Goal: Information Seeking & Learning: Learn about a topic

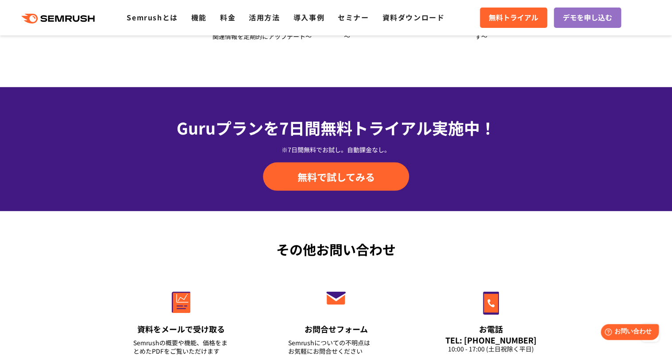
scroll to position [3145, 0]
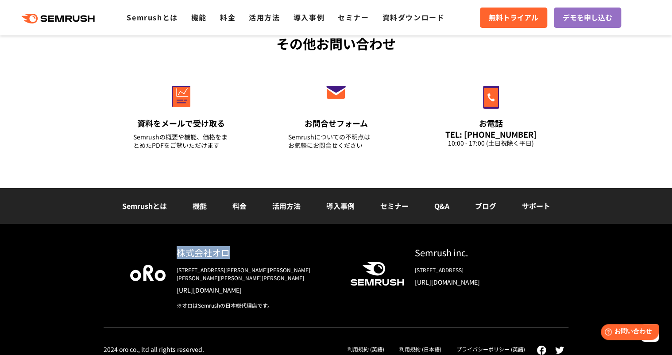
drag, startPoint x: 181, startPoint y: 255, endPoint x: 258, endPoint y: 256, distance: 77.5
click at [258, 256] on div "株式会社オロ" at bounding box center [256, 252] width 159 height 13
click at [73, 113] on div "その他お問い合わせ 資料をメールで受け取る Semrushの概要や機能、価格をまとめたPDFをご覧いただけます お問合せフォーム Semrushについての不明…" at bounding box center [336, 96] width 672 height 183
click at [215, 286] on link "[URL][DOMAIN_NAME]" at bounding box center [256, 290] width 159 height 9
drag, startPoint x: 199, startPoint y: 299, endPoint x: 254, endPoint y: 301, distance: 54.9
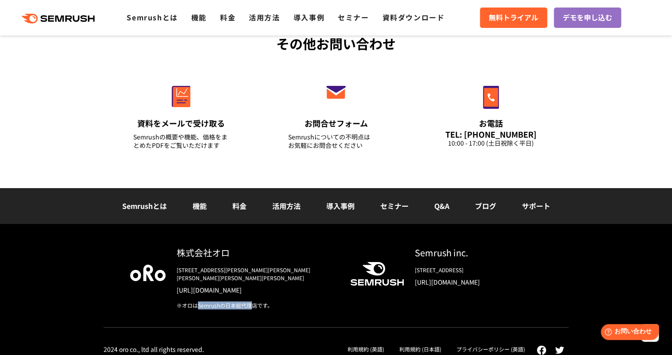
click at [254, 301] on div "株式会社オロ 〒153-0063　東京都目黒区目黒3-9-1 目黒須田ビル https://www.oro.com/ja/ ※オロはSemrushの日本総代理…" at bounding box center [336, 286] width 465 height 81
click at [128, 301] on div "株式会社オロ 〒153-0063　東京都目黒区目黒3-9-1 目黒須田ビル https://www.oro.com/ja/ ※オロはSemrushの日本総代理…" at bounding box center [336, 286] width 465 height 81
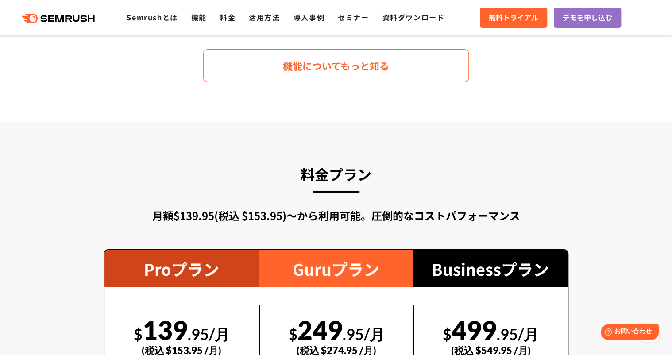
scroll to position [1658, 0]
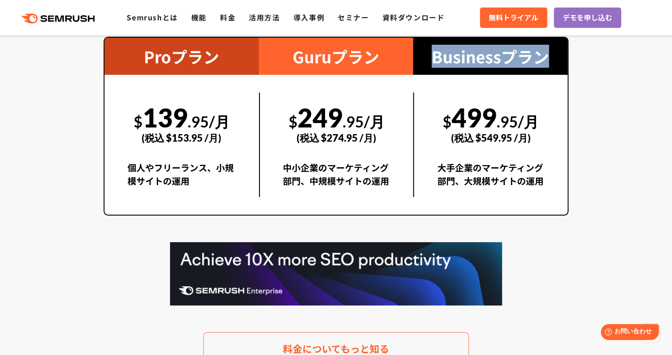
drag, startPoint x: 426, startPoint y: 58, endPoint x: 554, endPoint y: 62, distance: 128.0
click at [554, 62] on div "Businessプラン" at bounding box center [490, 56] width 154 height 37
click at [489, 186] on div "大手企業のマーケティング部門、大規模サイトの運用" at bounding box center [491, 179] width 108 height 36
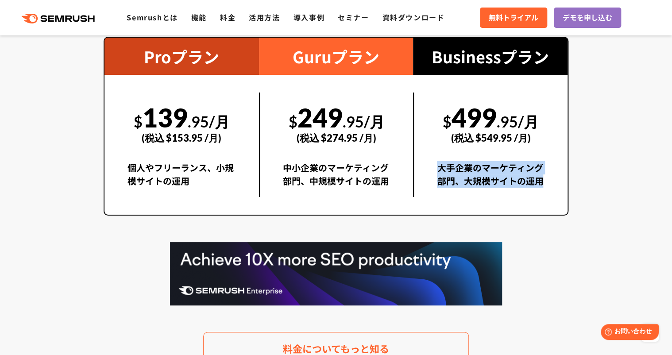
drag, startPoint x: 434, startPoint y: 159, endPoint x: 547, endPoint y: 185, distance: 115.8
click at [547, 185] on div "$ 499 .95/月 (税込 $549.95 /月) 大手企業のマーケティング部門、大規模サイトの運用" at bounding box center [490, 145] width 154 height 104
drag, startPoint x: 547, startPoint y: 185, endPoint x: 619, endPoint y: 188, distance: 72.2
click at [619, 188] on section "料金プラン 月額$139.95(税込 $153.95)〜から利用可能。圧倒的なコストパフォーマンス Proプラン $ 139 .95/月 (税込 $153.9…" at bounding box center [336, 157] width 672 height 495
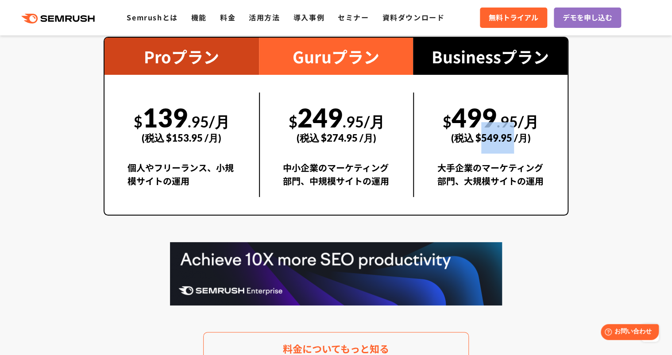
drag, startPoint x: 482, startPoint y: 135, endPoint x: 514, endPoint y: 141, distance: 32.8
click at [514, 141] on div "(税込 $549.95 /月)" at bounding box center [491, 137] width 108 height 31
drag, startPoint x: 514, startPoint y: 141, endPoint x: 508, endPoint y: 139, distance: 6.3
copy div "549.95"
click at [614, 208] on section "料金プラン 月額$139.95(税込 $153.95)〜から利用可能。圧倒的なコストパフォーマンス Proプラン $ 139 .95/月 (税込 $153.9…" at bounding box center [336, 157] width 672 height 495
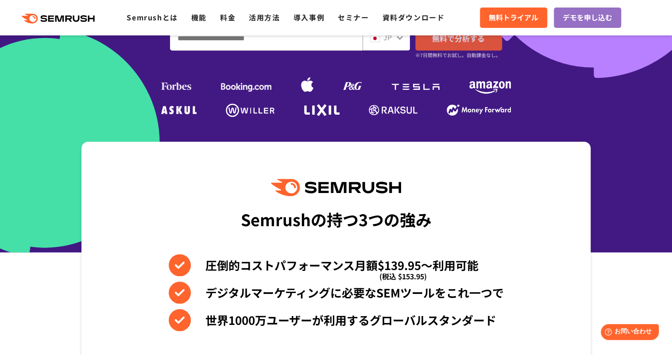
scroll to position [348, 0]
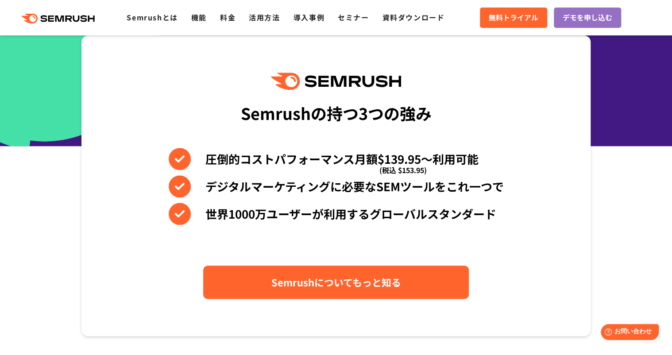
click at [425, 287] on link "Semrushについてもっと知る" at bounding box center [336, 282] width 266 height 33
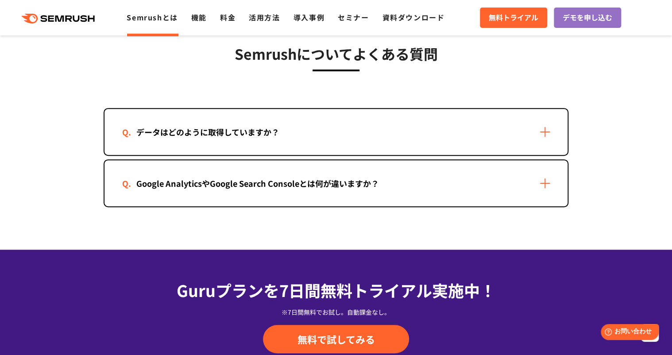
scroll to position [1842, 0]
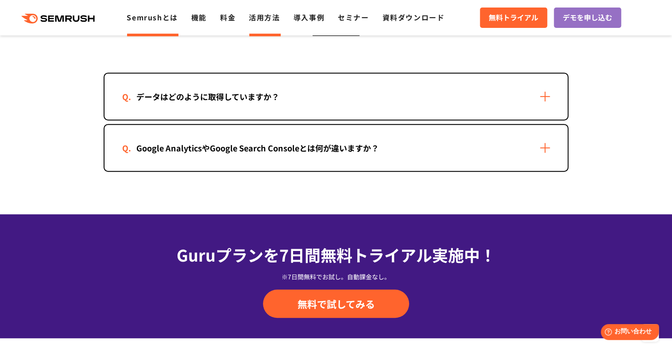
click at [272, 16] on link "活用方法" at bounding box center [264, 17] width 31 height 11
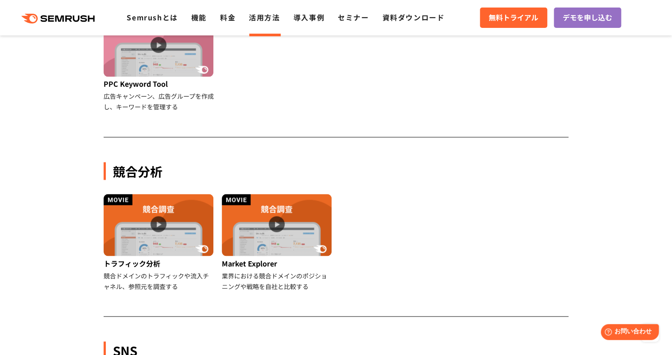
scroll to position [496, 0]
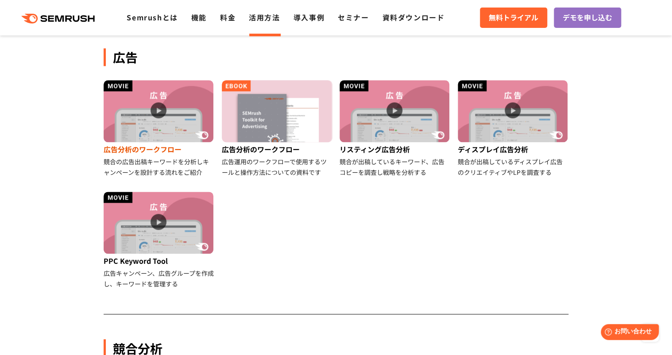
click at [152, 108] on img at bounding box center [159, 111] width 110 height 62
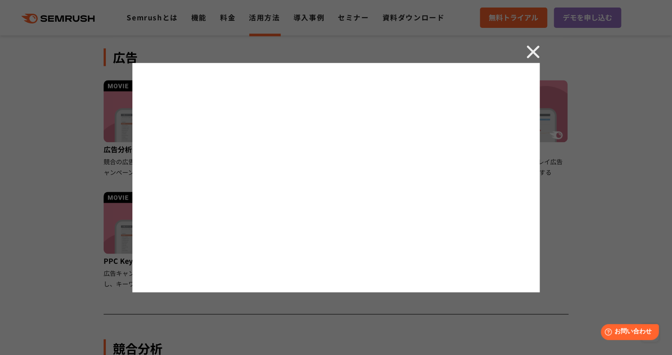
click at [527, 54] on img at bounding box center [532, 51] width 13 height 13
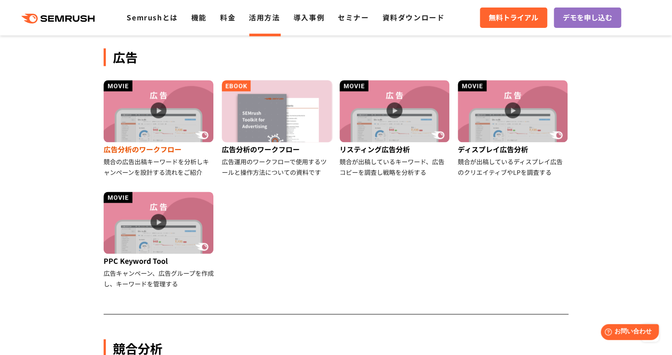
click at [147, 105] on img at bounding box center [159, 111] width 110 height 62
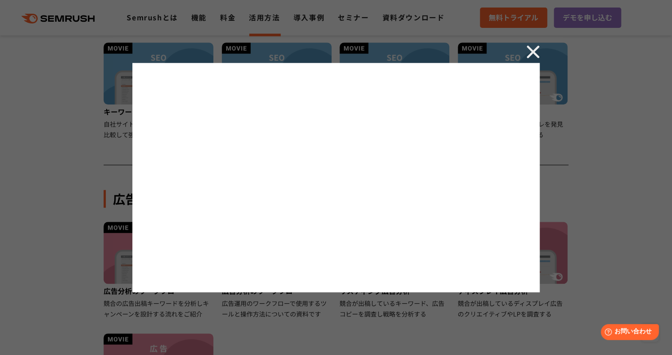
scroll to position [390, 0]
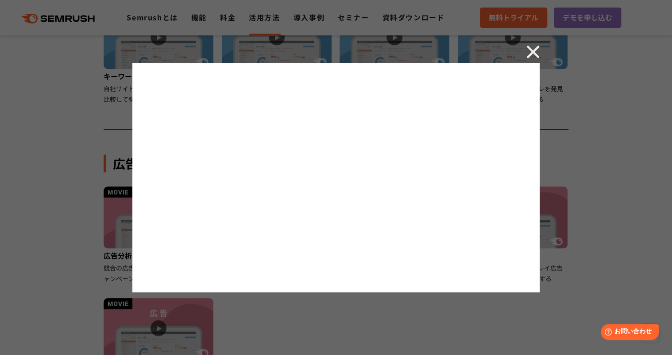
click at [533, 50] on img at bounding box center [532, 51] width 13 height 13
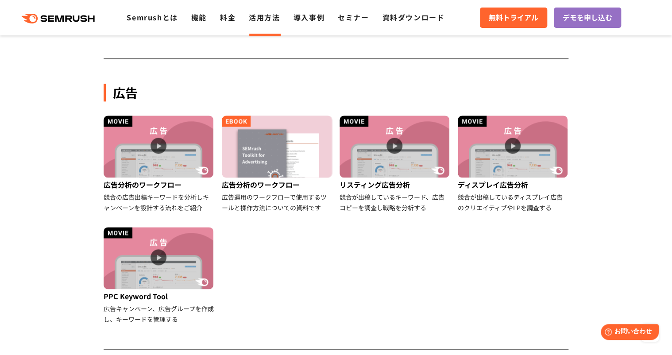
scroll to position [425, 0]
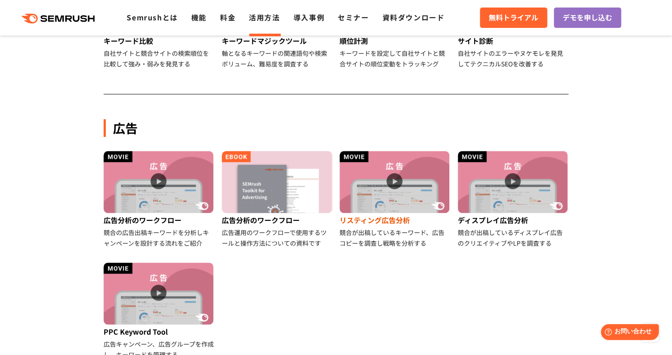
click at [397, 187] on img at bounding box center [395, 182] width 110 height 62
